Goal: Find specific page/section: Find specific page/section

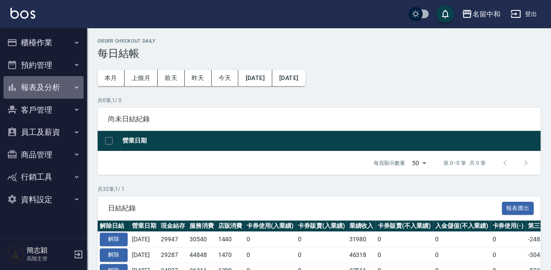
click at [78, 86] on icon "button" at bounding box center [76, 87] width 7 height 7
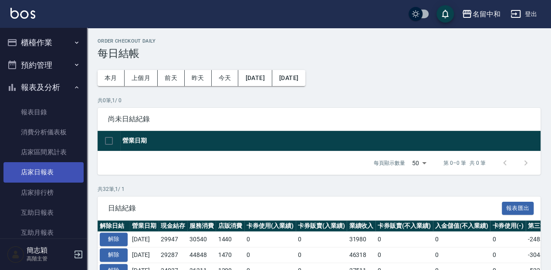
click at [53, 172] on link "店家日報表" at bounding box center [43, 172] width 80 height 20
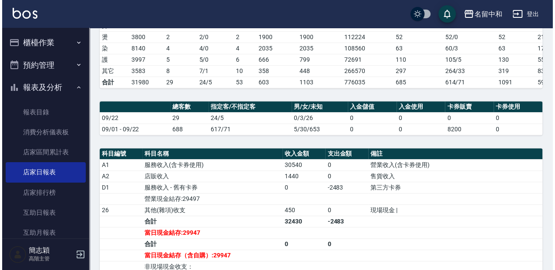
scroll to position [145, 0]
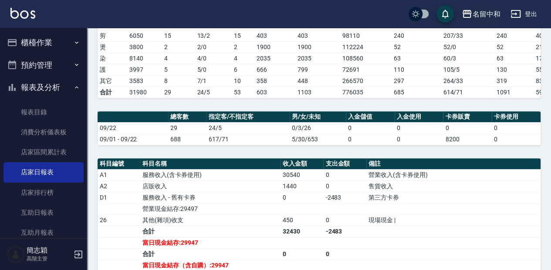
click at [467, 10] on icon "button" at bounding box center [467, 14] width 9 height 8
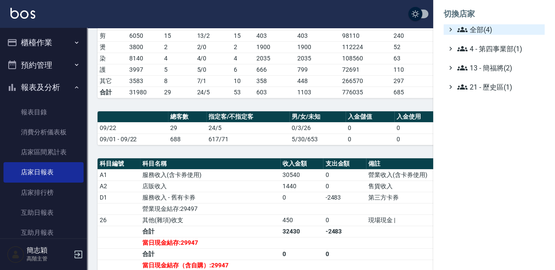
click at [460, 30] on icon at bounding box center [462, 29] width 10 height 5
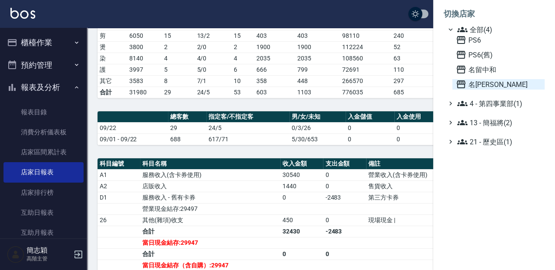
click at [460, 84] on icon at bounding box center [461, 84] width 10 height 10
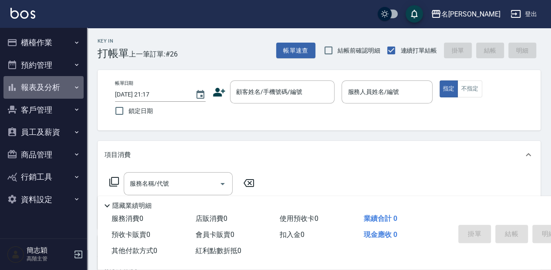
click at [77, 86] on icon "button" at bounding box center [76, 87] width 7 height 7
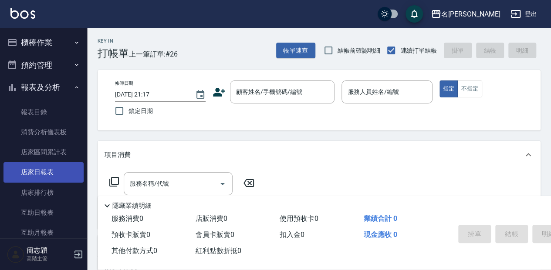
click at [48, 170] on link "店家日報表" at bounding box center [43, 172] width 80 height 20
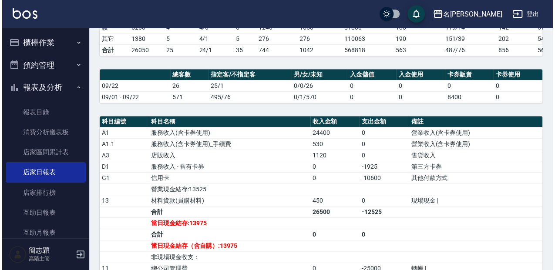
scroll to position [174, 0]
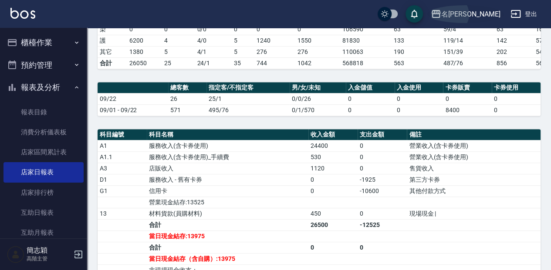
click at [441, 17] on icon "button" at bounding box center [436, 14] width 10 height 10
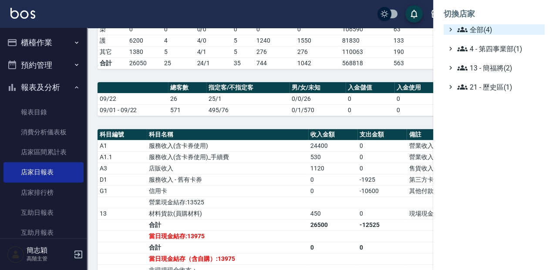
click at [463, 30] on icon at bounding box center [462, 29] width 10 height 10
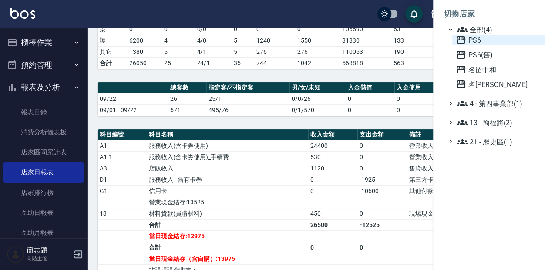
click at [463, 40] on icon at bounding box center [461, 40] width 9 height 8
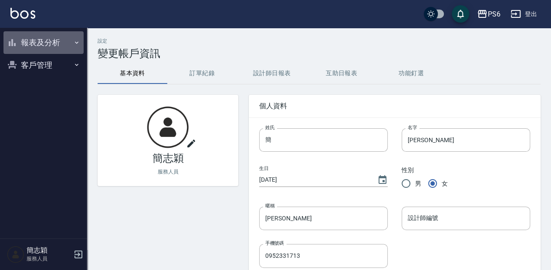
click at [76, 41] on icon "button" at bounding box center [76, 42] width 7 height 7
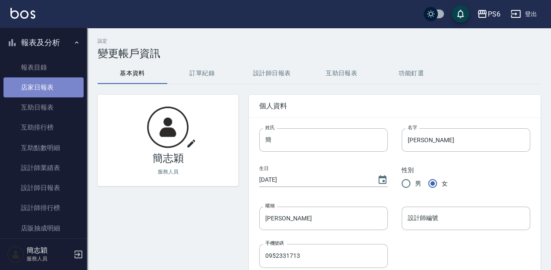
click at [47, 90] on link "店家日報表" at bounding box center [43, 88] width 80 height 20
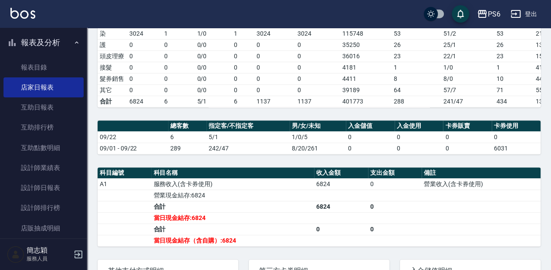
scroll to position [174, 0]
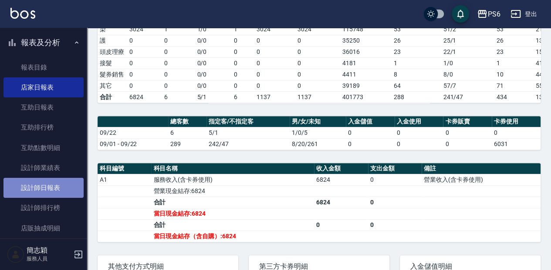
click at [55, 191] on link "設計師日報表" at bounding box center [43, 188] width 80 height 20
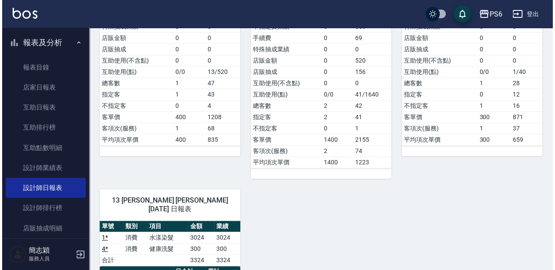
scroll to position [203, 0]
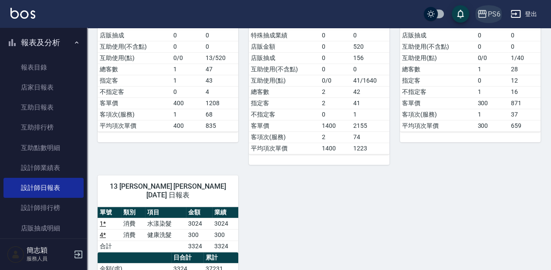
click at [479, 13] on icon "button" at bounding box center [482, 14] width 9 height 8
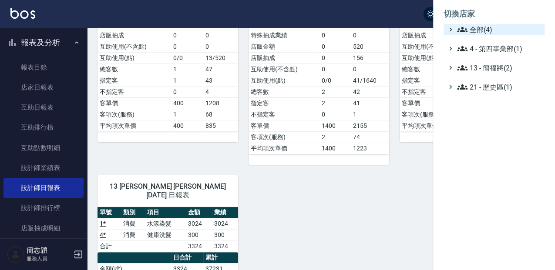
click at [463, 29] on icon at bounding box center [462, 29] width 10 height 5
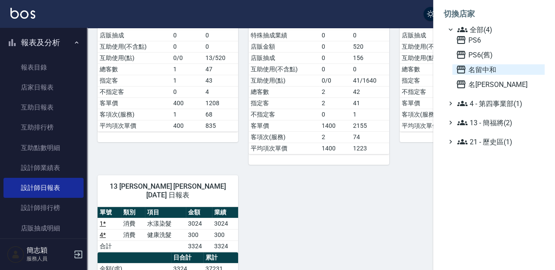
click at [460, 69] on icon at bounding box center [461, 70] width 9 height 8
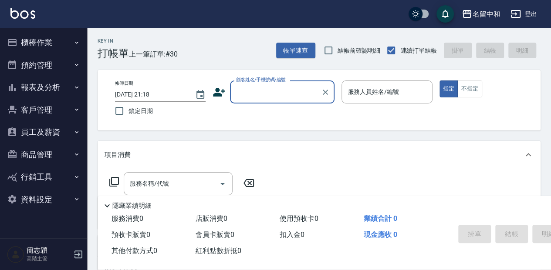
click at [78, 87] on icon "button" at bounding box center [76, 87] width 7 height 7
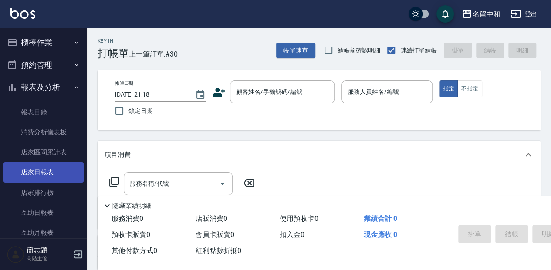
click at [44, 170] on link "店家日報表" at bounding box center [43, 172] width 80 height 20
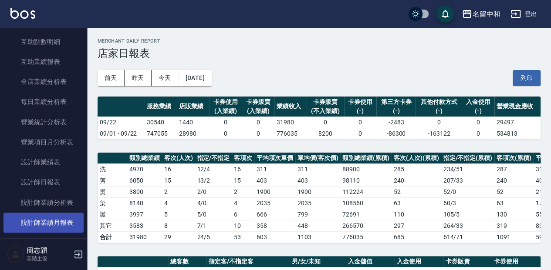
scroll to position [232, 0]
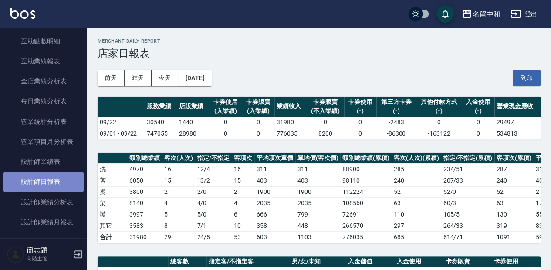
click at [46, 182] on link "設計師日報表" at bounding box center [43, 182] width 80 height 20
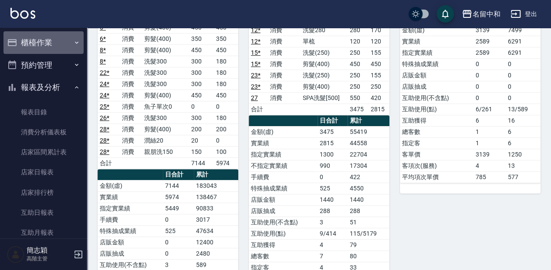
click at [73, 41] on icon "button" at bounding box center [76, 42] width 7 height 7
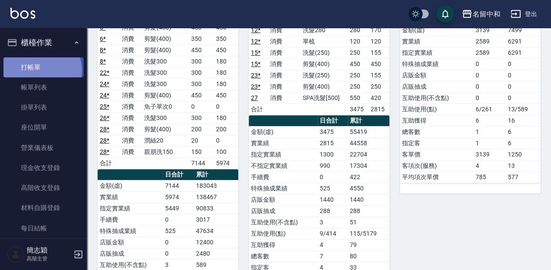
click at [40, 70] on link "打帳單" at bounding box center [43, 67] width 80 height 20
